Goal: Task Accomplishment & Management: Manage account settings

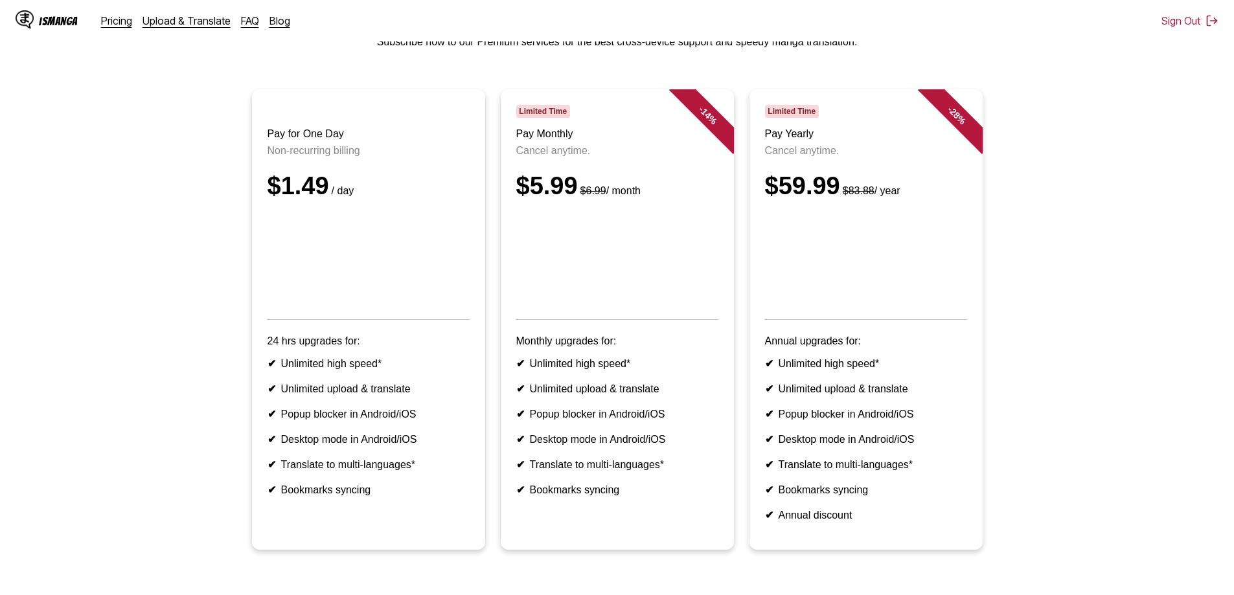
drag, startPoint x: 1089, startPoint y: 148, endPoint x: 1019, endPoint y: 171, distance: 74.1
click at [1086, 137] on ul "Pay for One Day Non-recurring billing $1.49 / day 24 hrs upgrades for: ✔ Unlimi…" at bounding box center [616, 327] width 1213 height 476
click at [648, 176] on header "Limited Time Pay Monthly Cancel anytime. $5.99 $6.99 / month" at bounding box center [617, 212] width 202 height 215
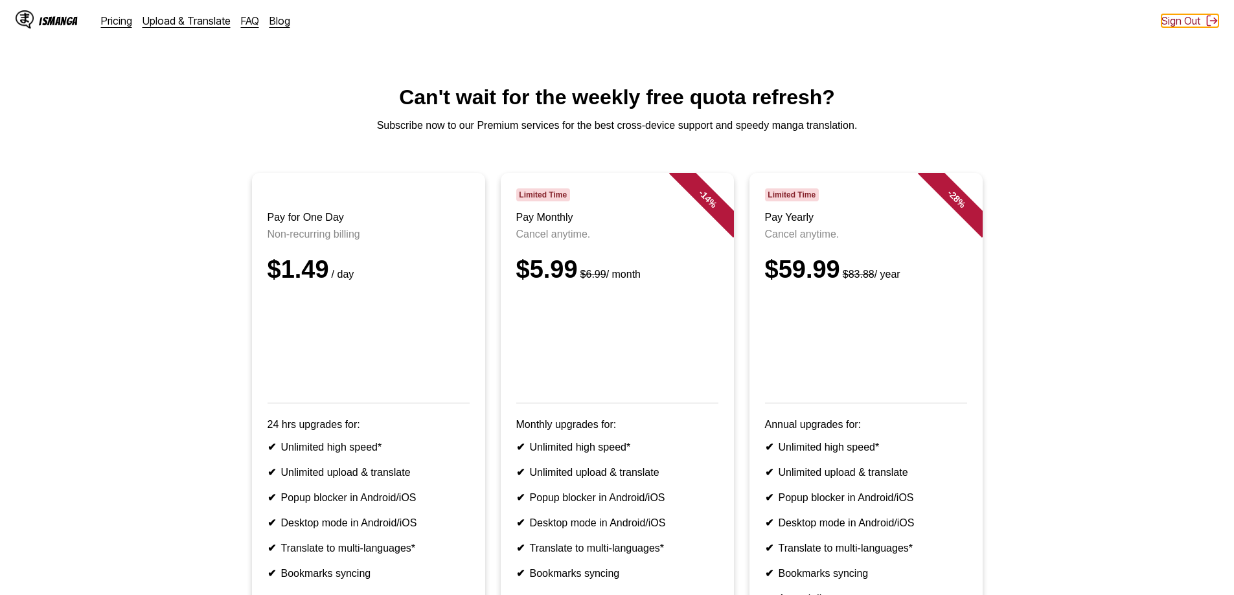
click at [1187, 17] on button "Sign Out" at bounding box center [1189, 20] width 57 height 13
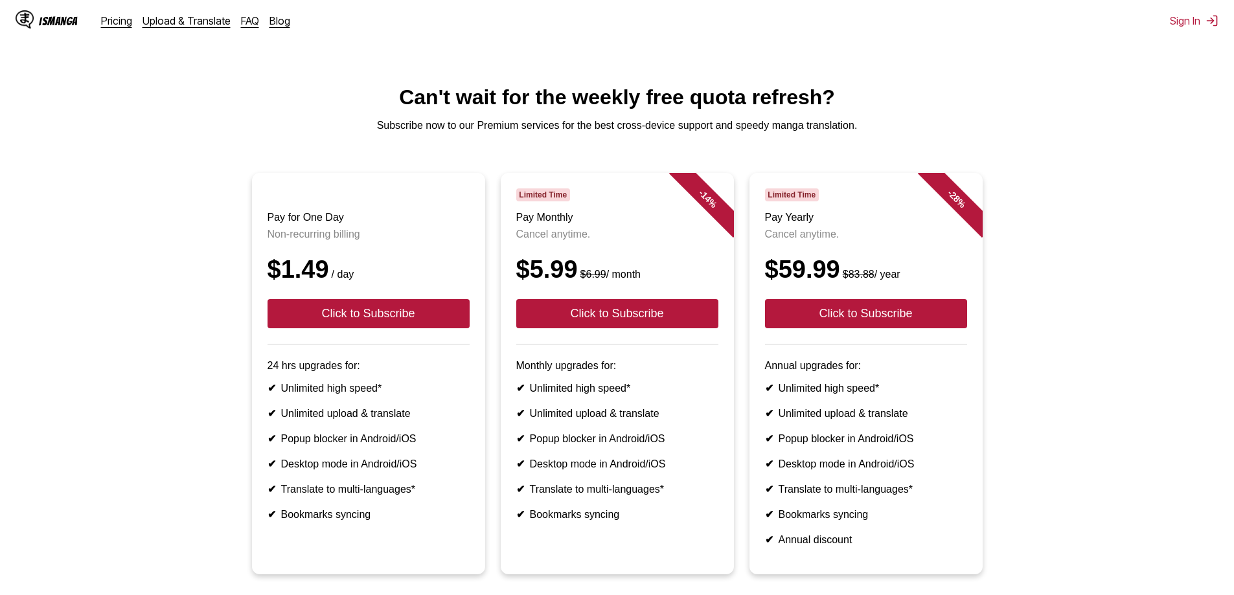
click at [1080, 106] on h1 "Can't wait for the weekly free quota refresh?" at bounding box center [616, 97] width 1213 height 24
click at [1195, 20] on button "Sign In" at bounding box center [1194, 20] width 49 height 13
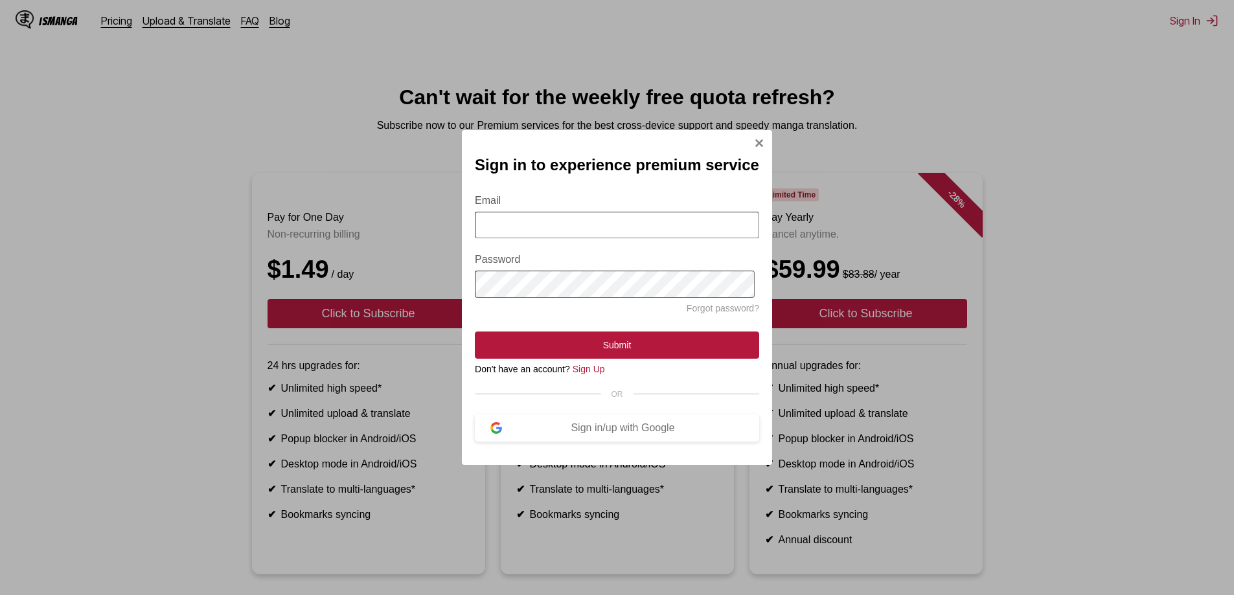
type input "**********"
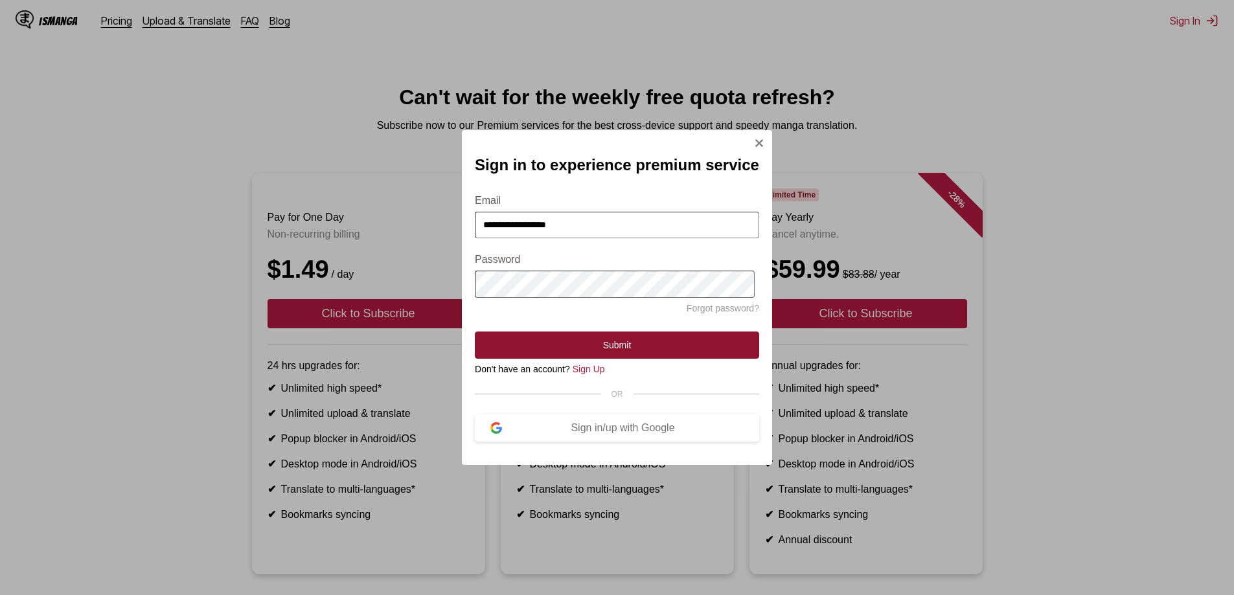
click at [596, 343] on button "Submit" at bounding box center [617, 345] width 284 height 27
